Goal: Information Seeking & Learning: Learn about a topic

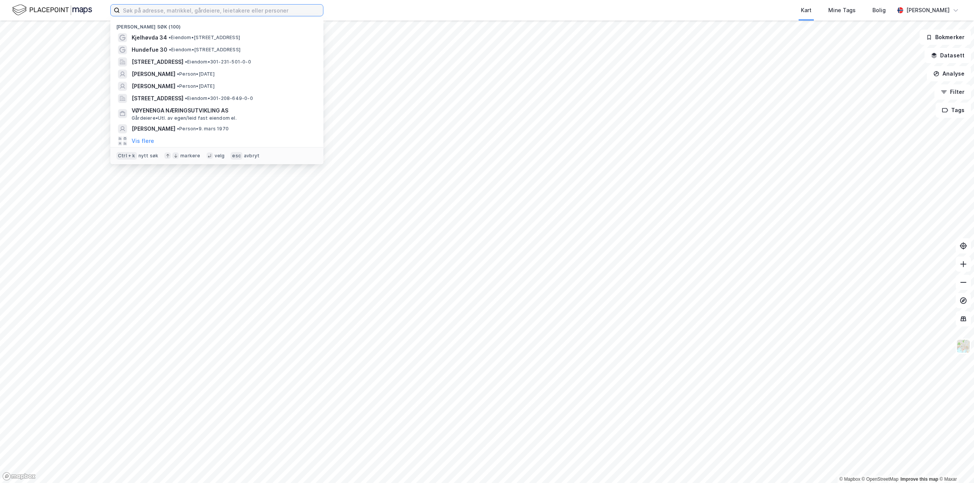
click at [130, 11] on input at bounding box center [221, 10] width 203 height 11
paste input "[PERSON_NAME]"
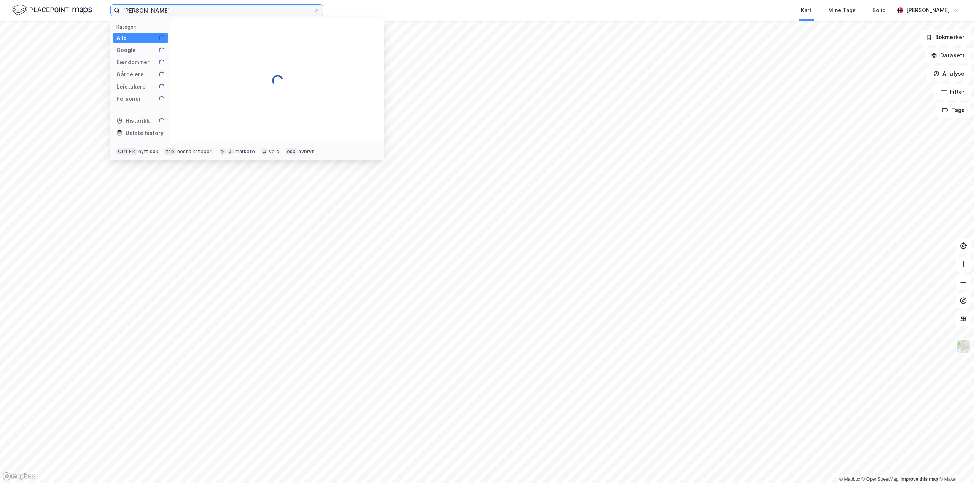
type input "[PERSON_NAME]"
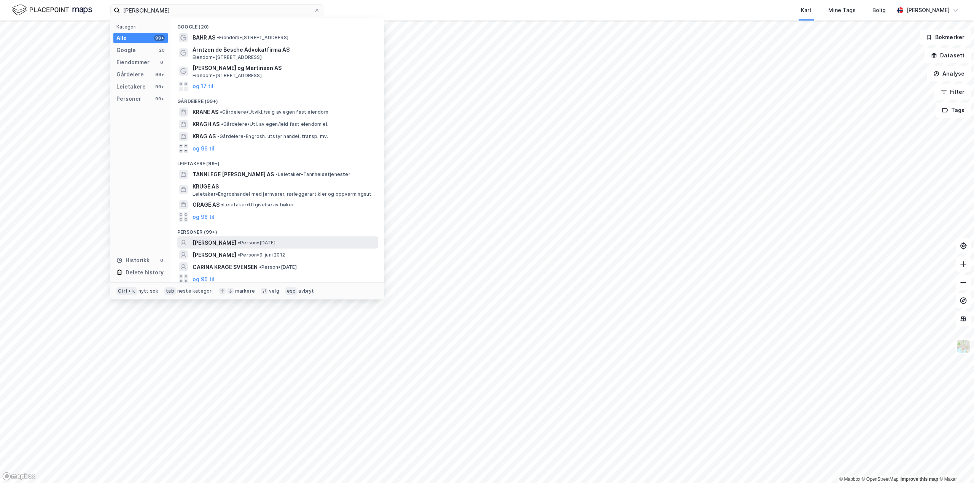
click at [232, 241] on span "[PERSON_NAME]" at bounding box center [214, 242] width 44 height 9
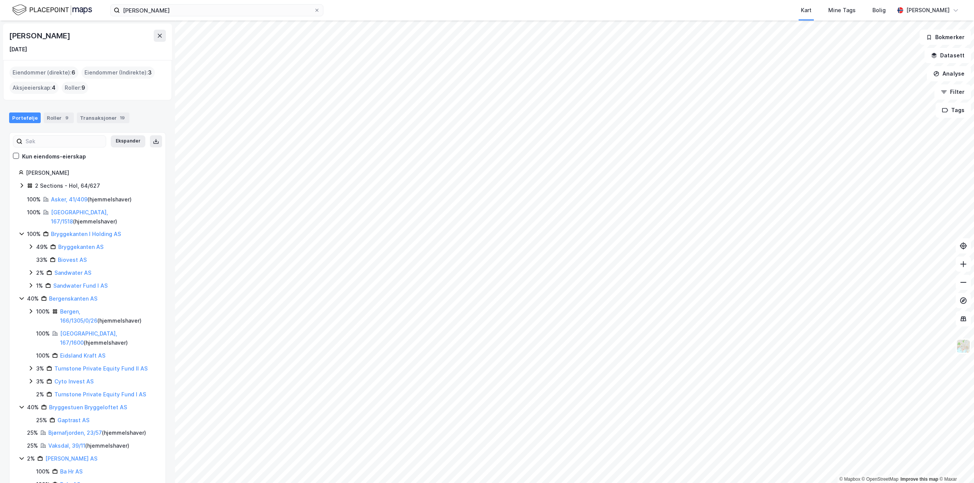
click at [687, 483] on html "[PERSON_NAME] [PERSON_NAME] Mine Tags Bolig [PERSON_NAME] © Mapbox © OpenStreet…" at bounding box center [487, 241] width 974 height 483
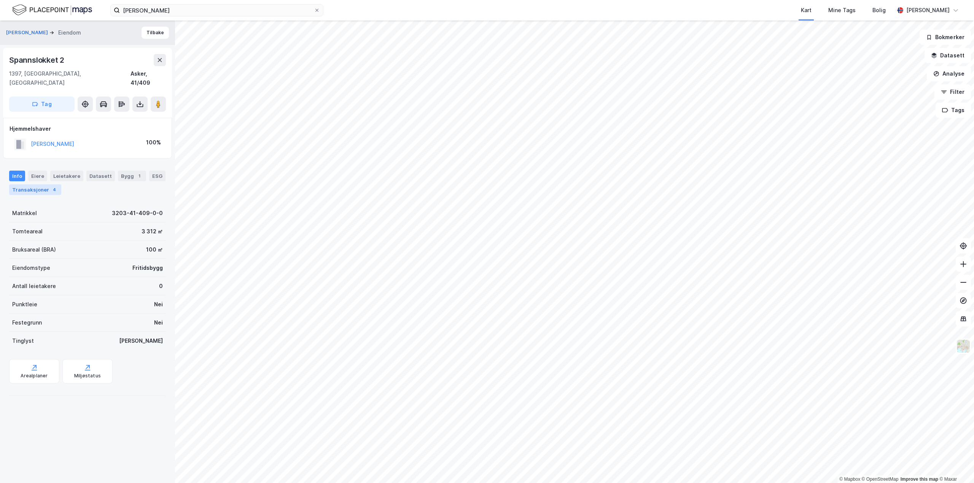
click at [37, 184] on div "Transaksjoner 4" at bounding box center [35, 189] width 52 height 11
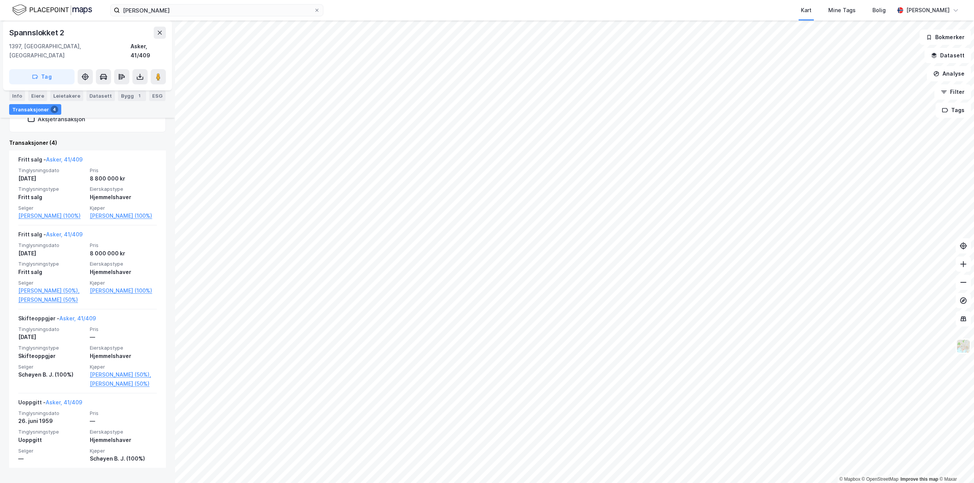
scroll to position [190, 0]
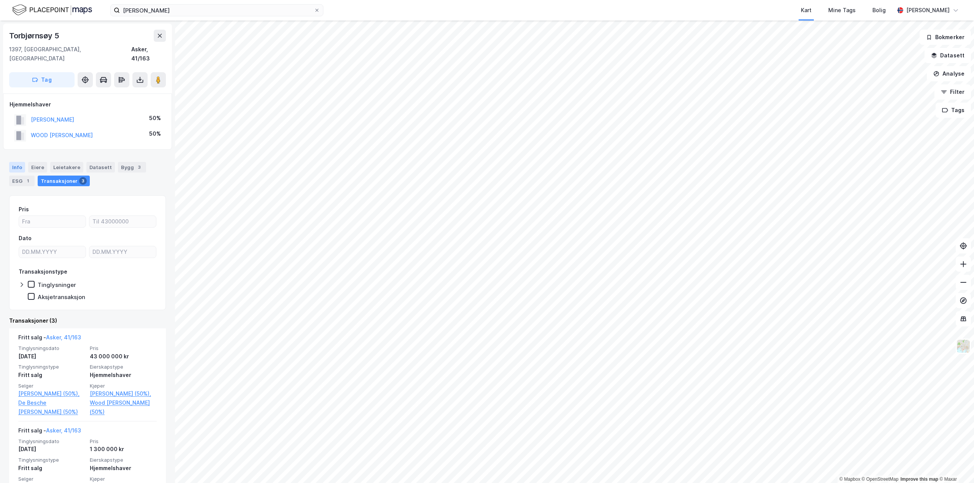
click at [19, 162] on div "Info" at bounding box center [17, 167] width 16 height 11
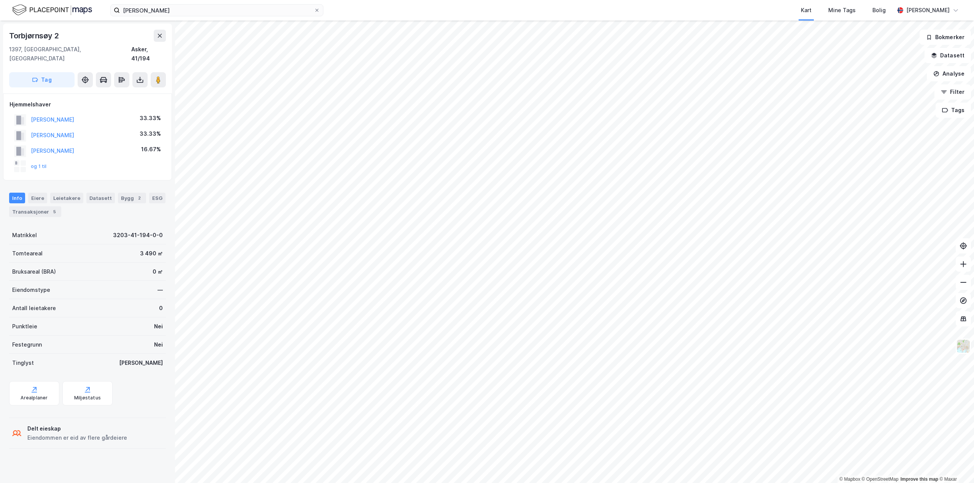
click at [122, 305] on div "© Mapbox © OpenStreetMap Improve this map © Maxar [STREET_ADDRESS] Tag Hjemmels…" at bounding box center [487, 252] width 974 height 463
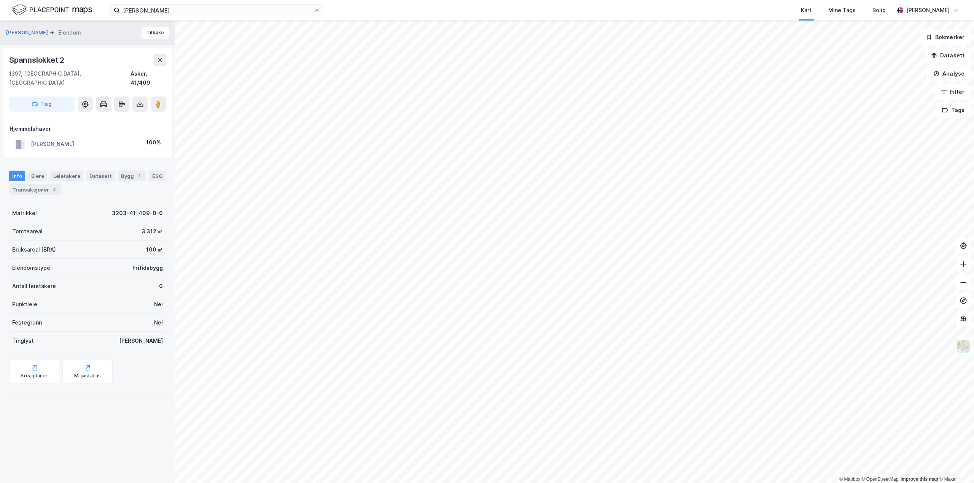
click at [0, 0] on button "[PERSON_NAME]" at bounding box center [0, 0] width 0 height 0
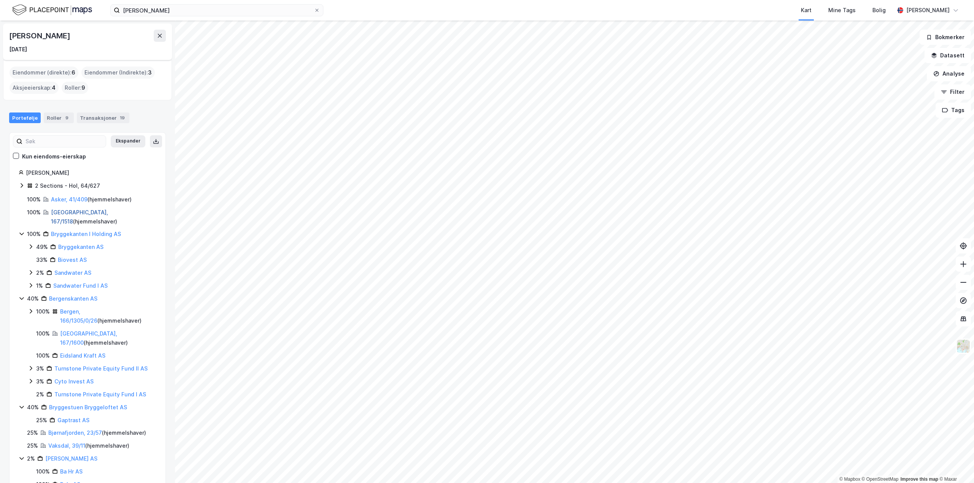
scroll to position [32, 0]
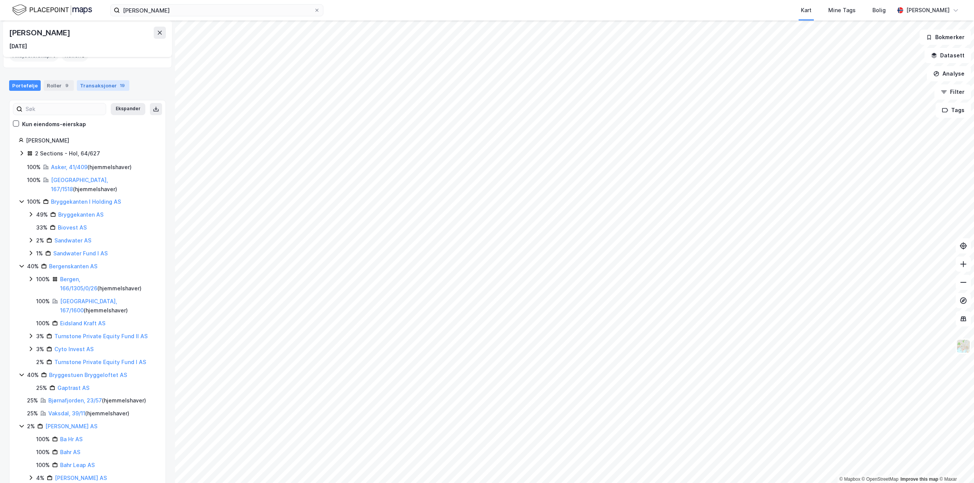
click at [118, 83] on div "19" at bounding box center [122, 86] width 8 height 8
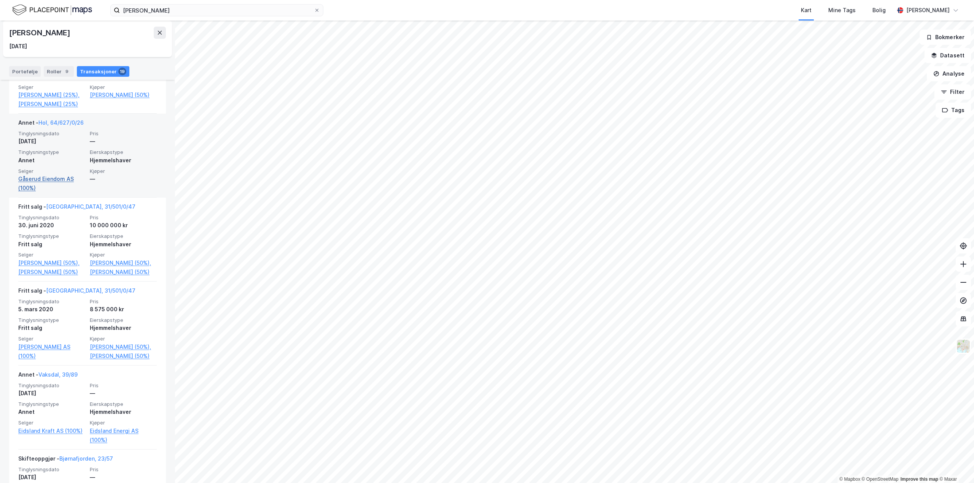
scroll to position [342, 0]
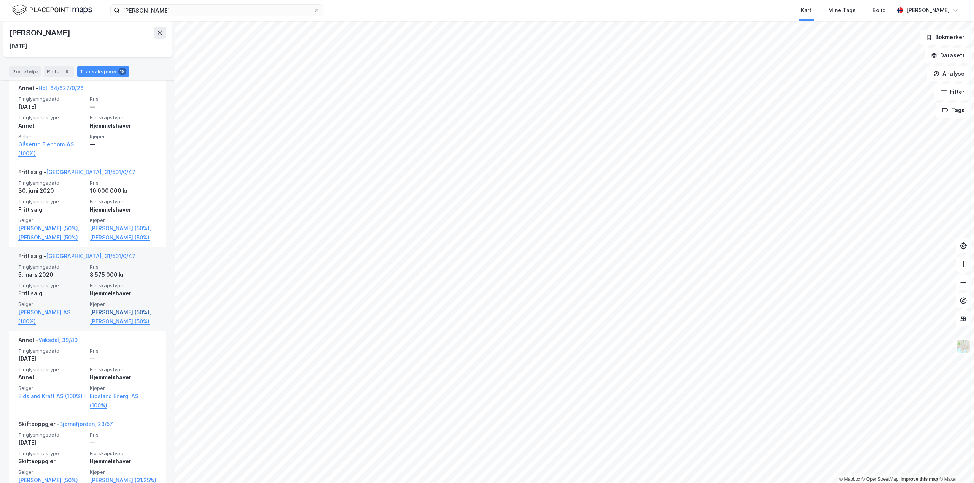
click at [106, 317] on link "[PERSON_NAME] (50%)," at bounding box center [123, 312] width 67 height 9
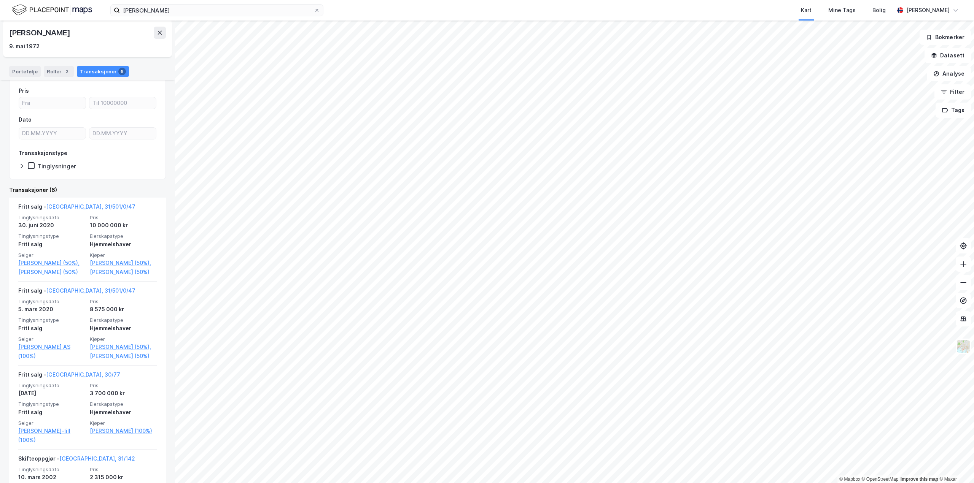
scroll to position [114, 0]
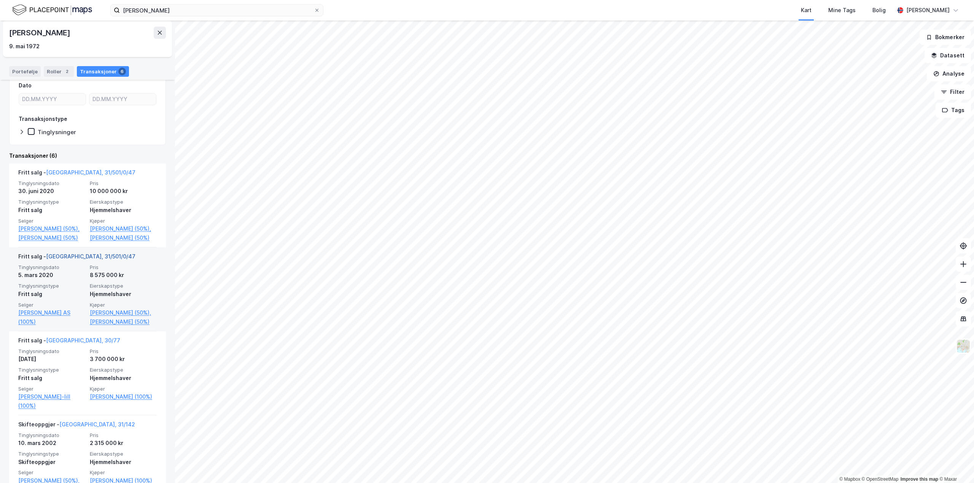
click at [64, 260] on link "[GEOGRAPHIC_DATA], 31/501/0/47" at bounding box center [90, 256] width 89 height 6
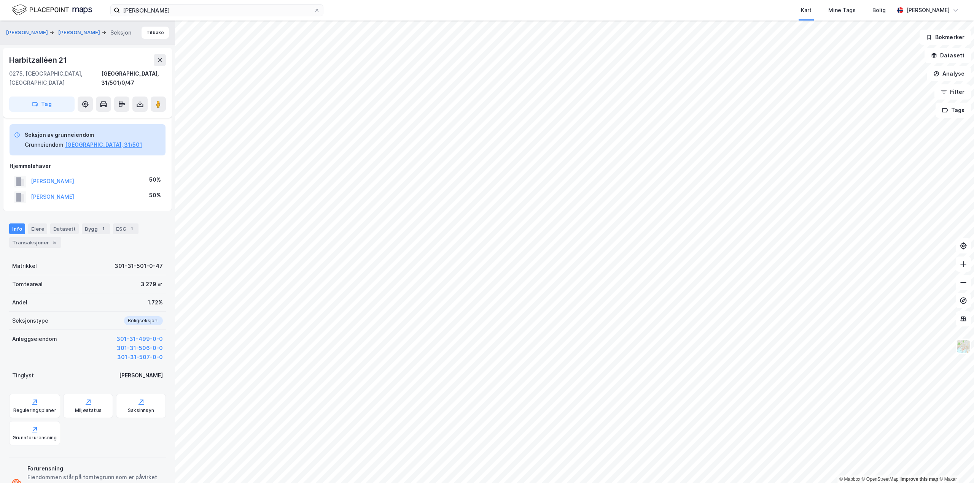
scroll to position [57, 0]
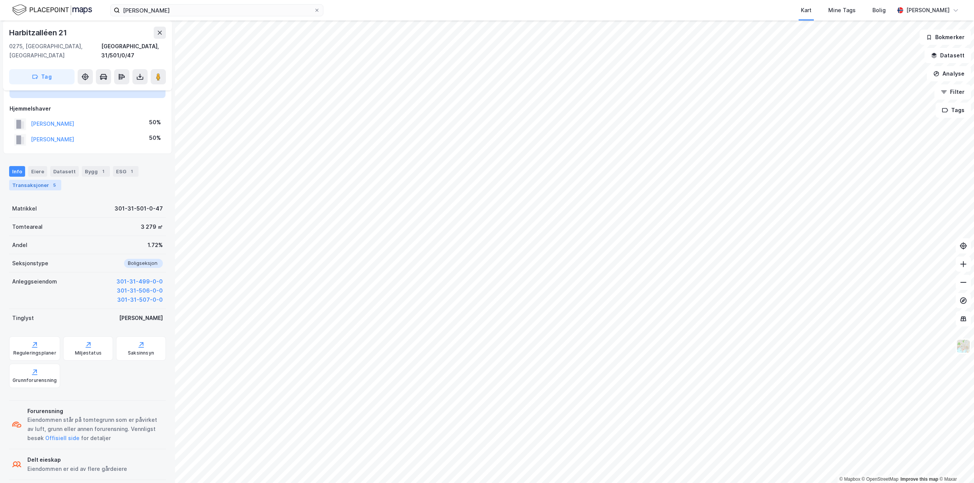
click at [42, 180] on div "Transaksjoner 5" at bounding box center [35, 185] width 52 height 11
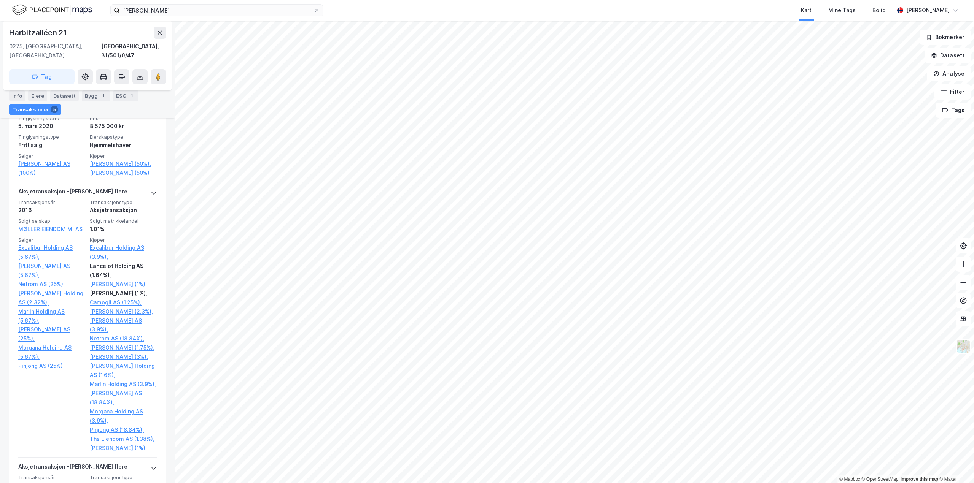
scroll to position [380, 0]
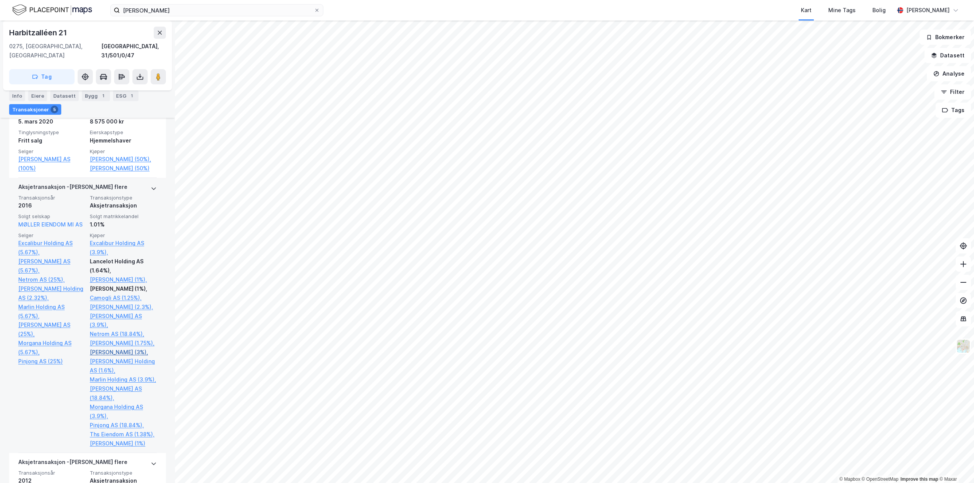
click at [107, 357] on link "[PERSON_NAME] (3%)," at bounding box center [123, 352] width 67 height 9
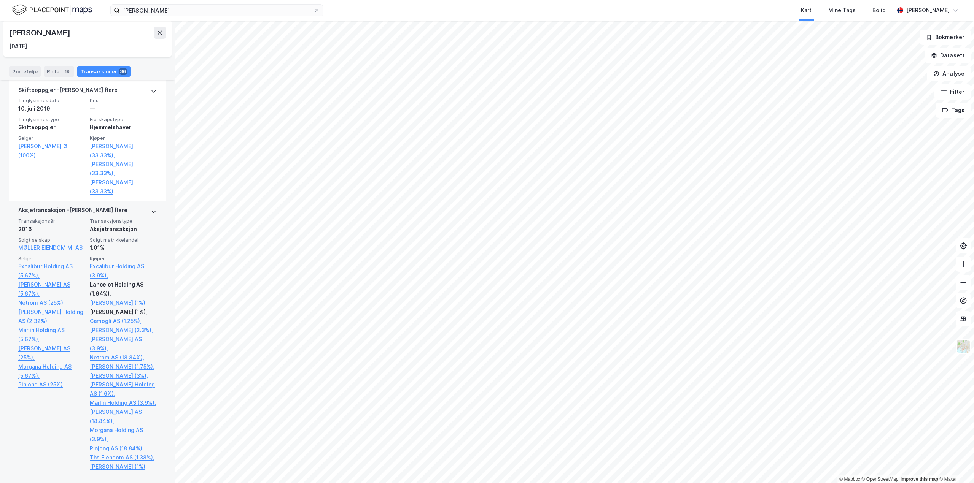
scroll to position [380, 0]
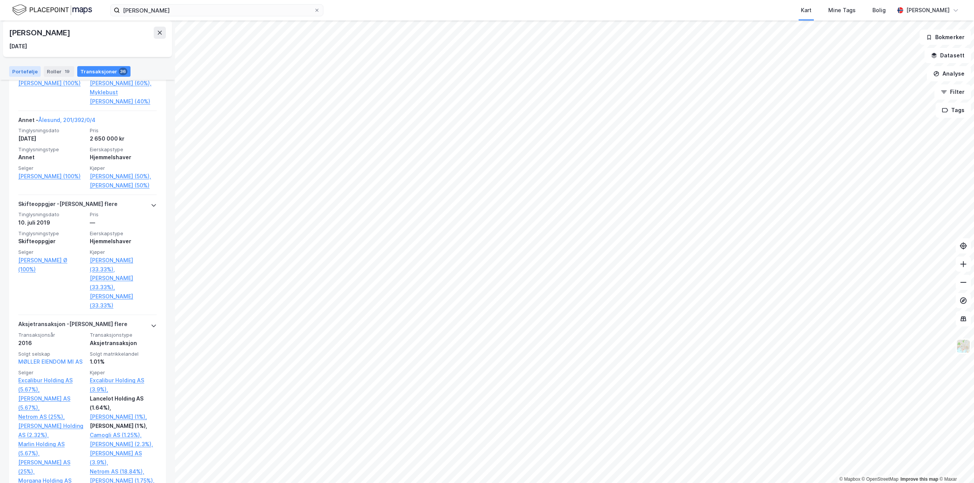
click at [24, 74] on div "Portefølje" at bounding box center [25, 71] width 32 height 11
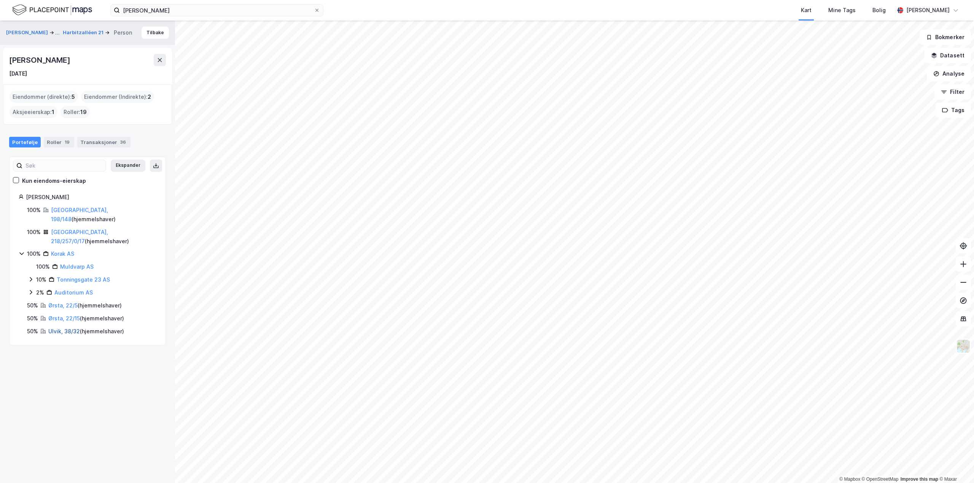
click at [62, 328] on link "Ulvik, 38/32" at bounding box center [64, 331] width 32 height 6
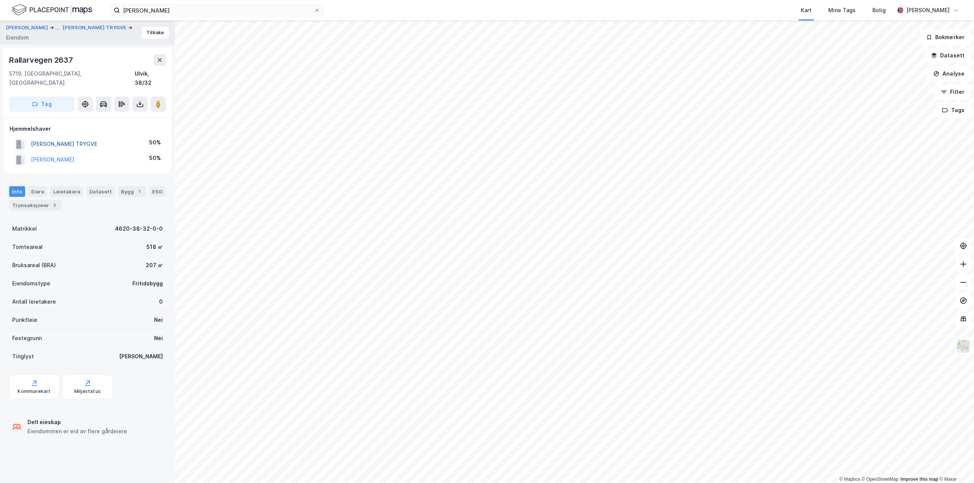
click at [0, 0] on button "[PERSON_NAME] TRYGVE" at bounding box center [0, 0] width 0 height 0
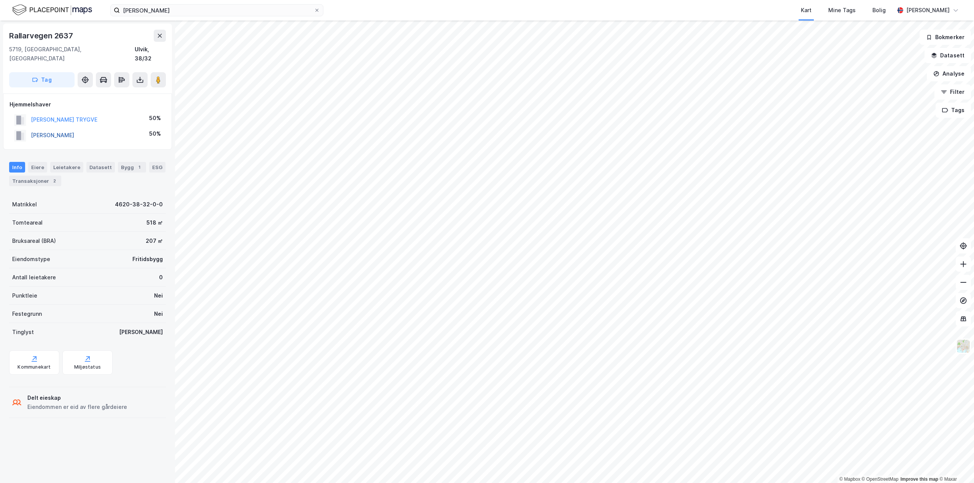
click at [0, 0] on button "[PERSON_NAME]" at bounding box center [0, 0] width 0 height 0
click at [0, 0] on button "[PERSON_NAME] TRYGVE" at bounding box center [0, 0] width 0 height 0
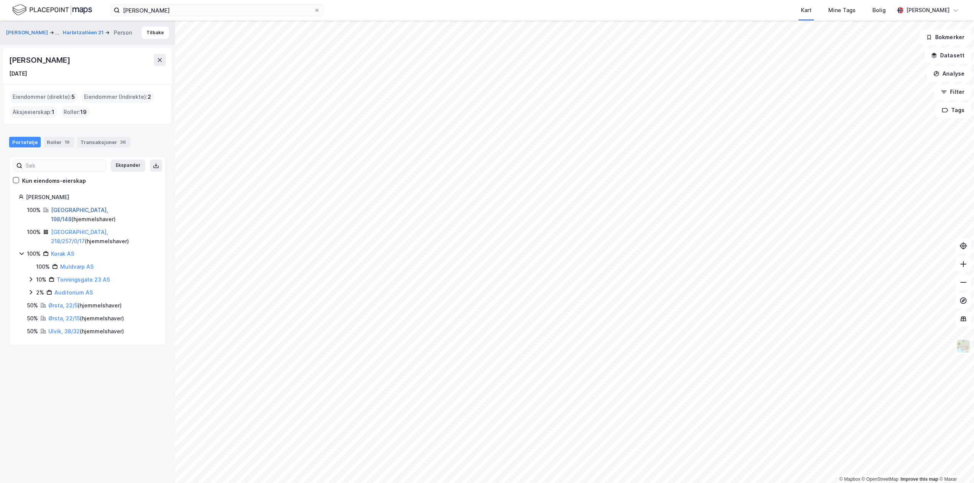
click at [60, 207] on link "[GEOGRAPHIC_DATA], 198/148" at bounding box center [79, 215] width 57 height 16
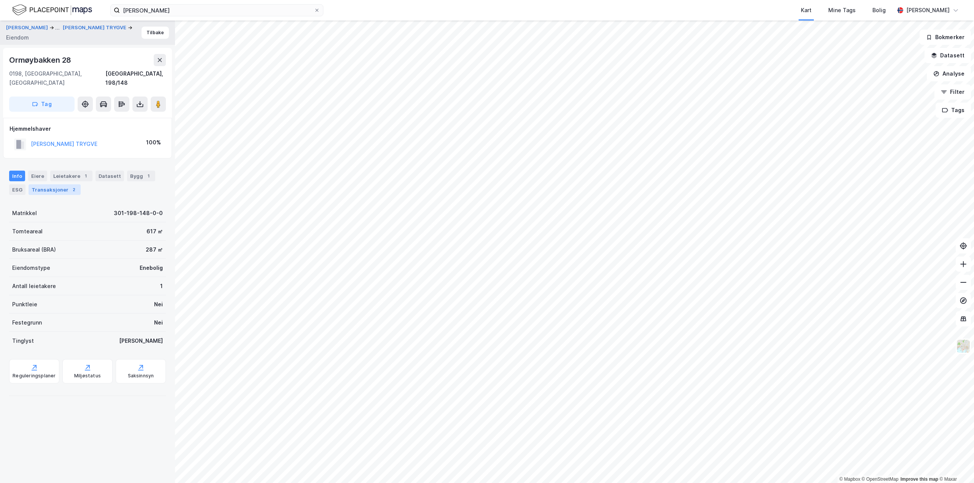
click at [51, 184] on div "Transaksjoner 2" at bounding box center [55, 189] width 52 height 11
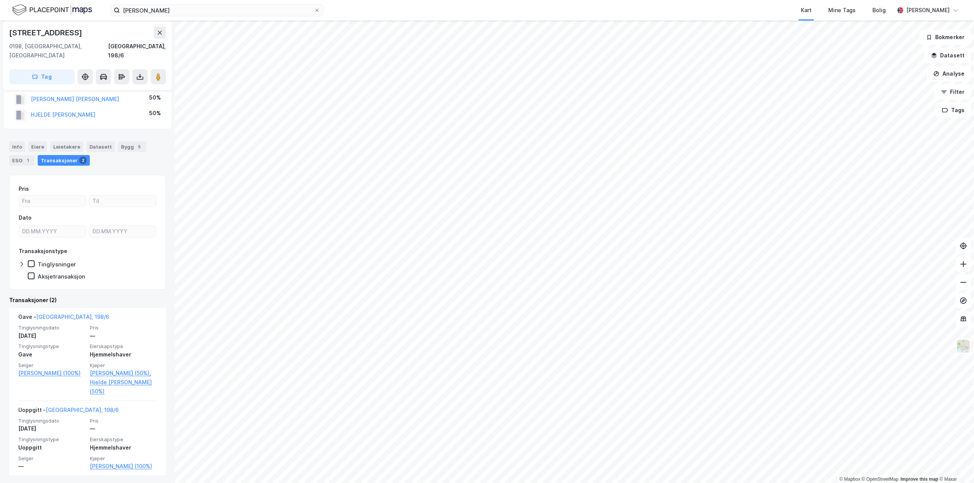
scroll to position [31, 0]
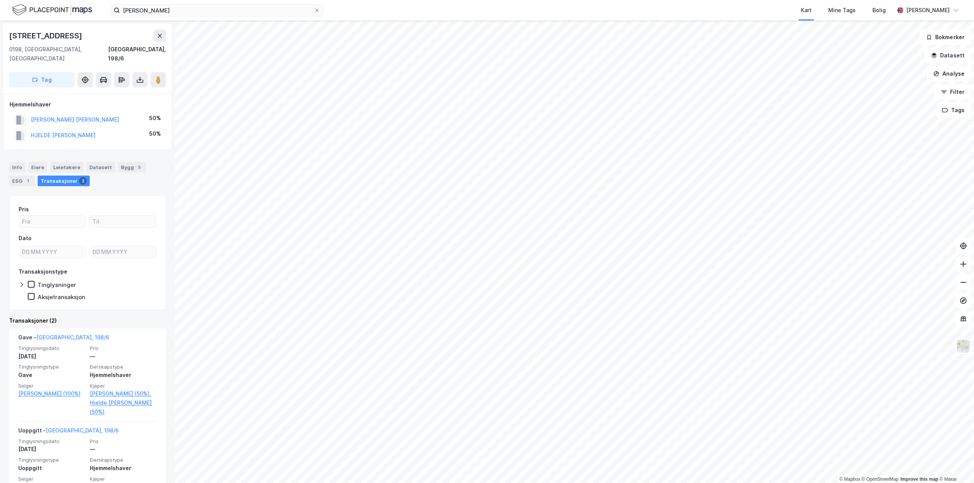
click at [173, 446] on div "© Mapbox © OpenStreetMap Improve this map © Maxar [STREET_ADDRESS], 198/6 Tag H…" at bounding box center [487, 252] width 974 height 463
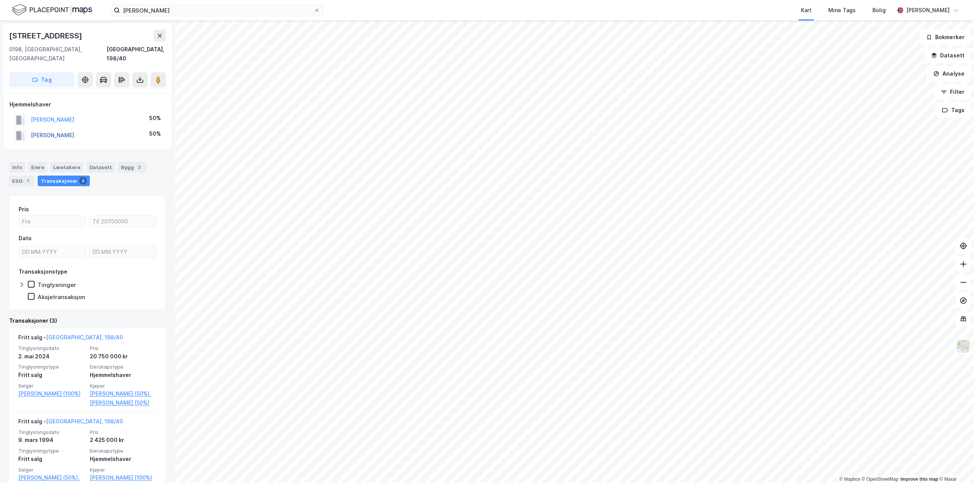
click at [0, 0] on button "[PERSON_NAME]" at bounding box center [0, 0] width 0 height 0
